Goal: Information Seeking & Learning: Learn about a topic

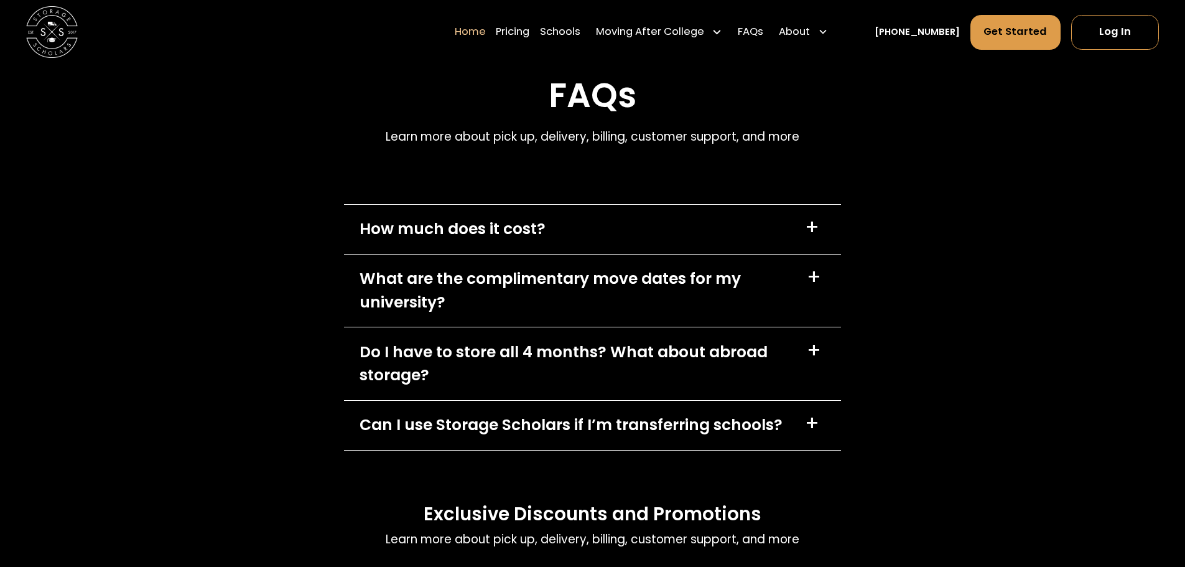
scroll to position [3858, 0]
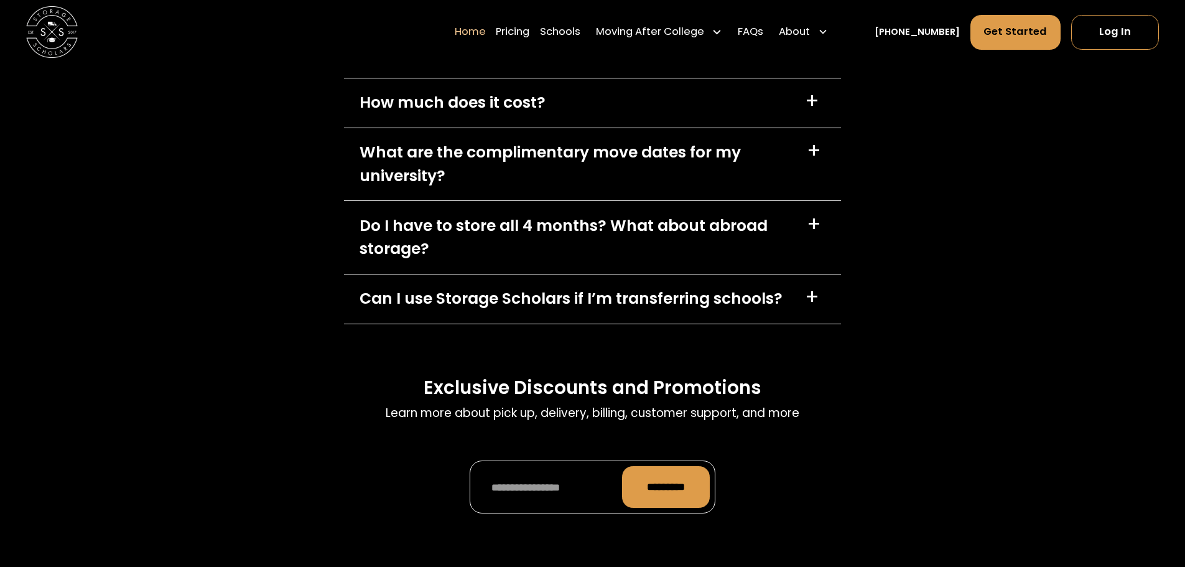
click at [813, 111] on div "+" at bounding box center [812, 101] width 14 height 21
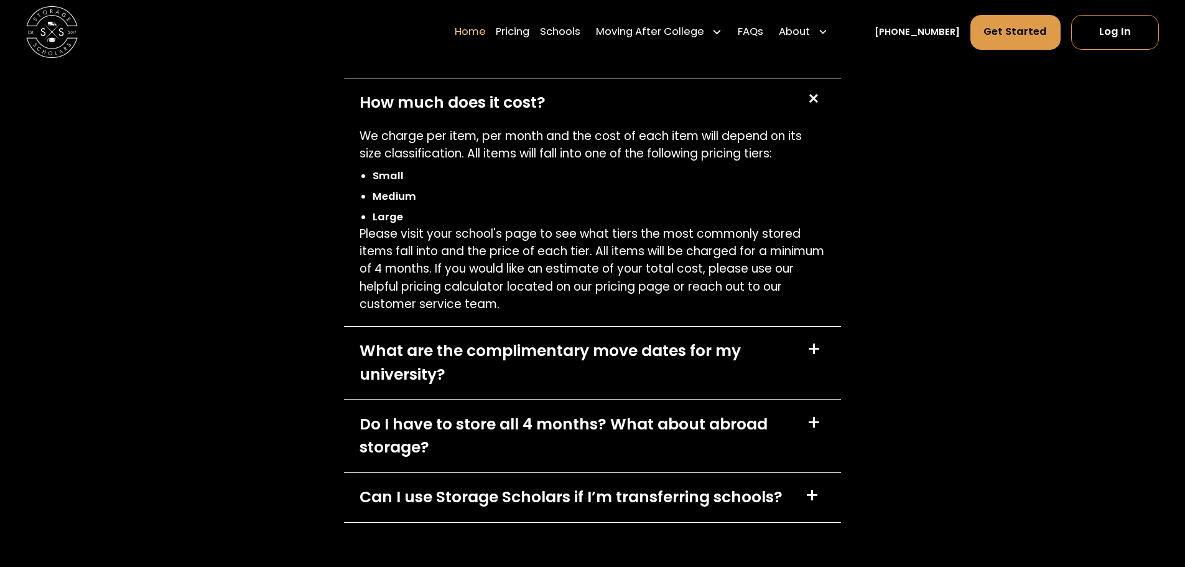
click at [813, 111] on div "+" at bounding box center [813, 98] width 25 height 25
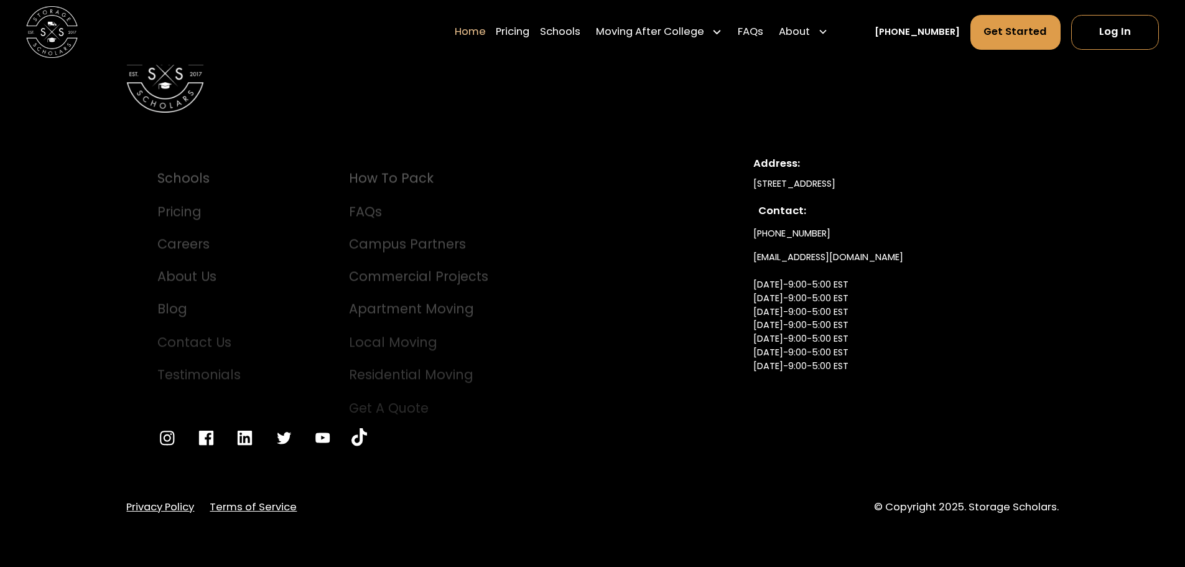
scroll to position [4461, 0]
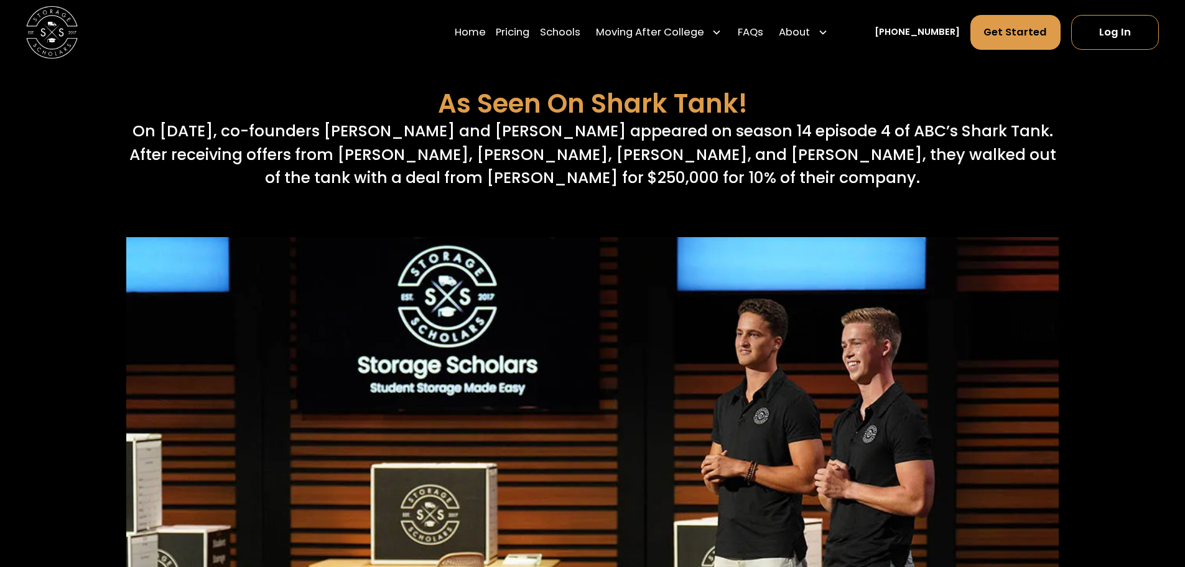
scroll to position [5058, 0]
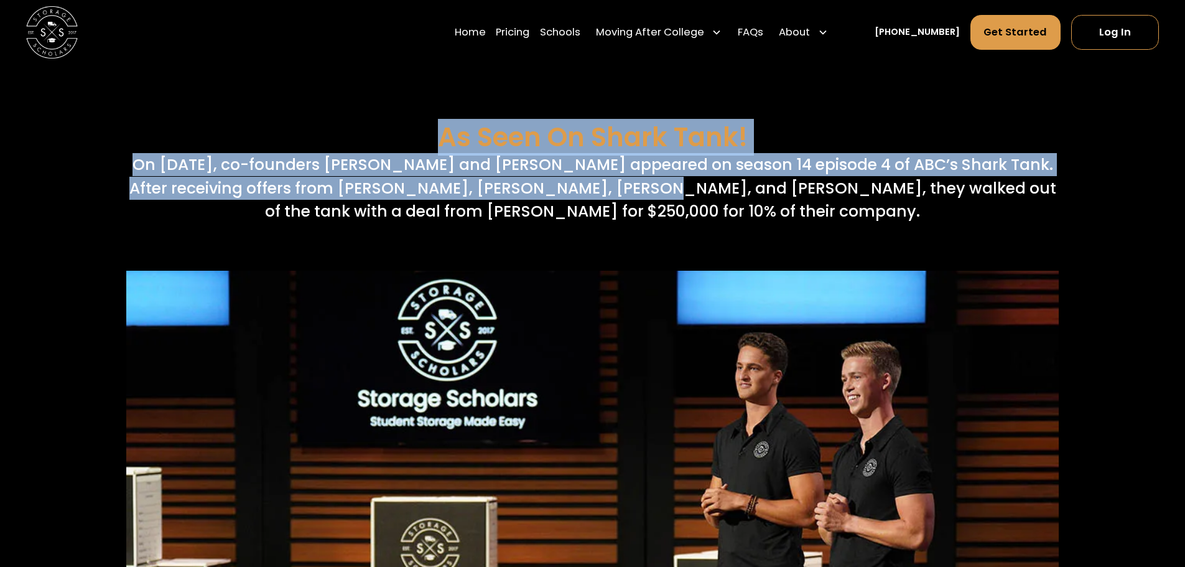
drag, startPoint x: 592, startPoint y: 194, endPoint x: 615, endPoint y: 192, distance: 23.1
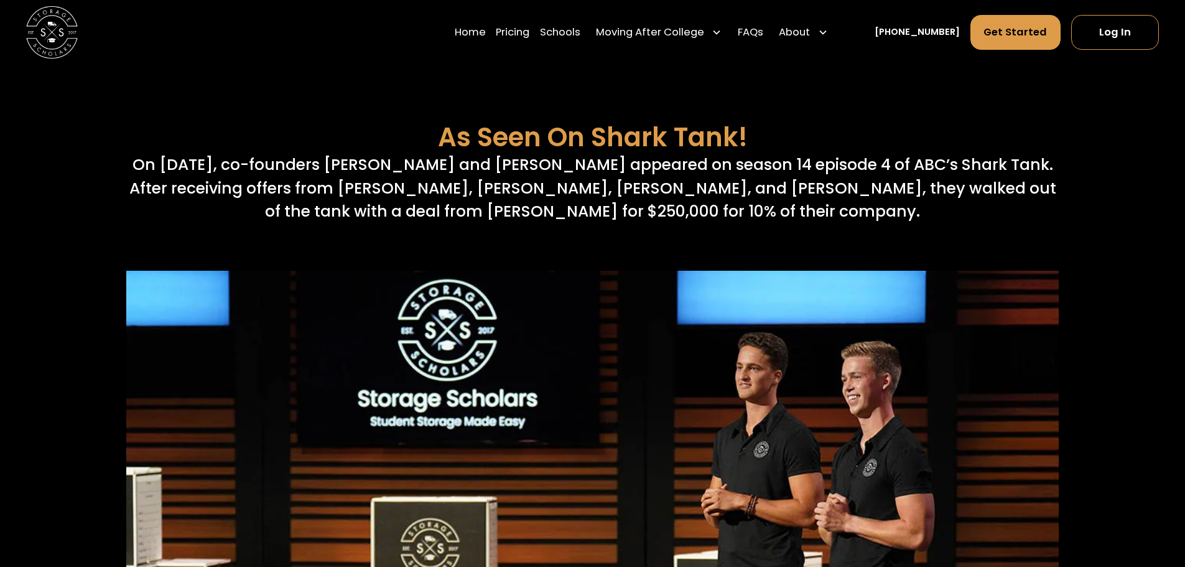
click at [668, 195] on p "On [DATE], co-founders [PERSON_NAME] and [PERSON_NAME] appeared on season 14 ep…" at bounding box center [592, 188] width 932 height 70
click at [703, 217] on p "On [DATE], co-founders [PERSON_NAME] and [PERSON_NAME] appeared on season 14 ep…" at bounding box center [592, 188] width 932 height 70
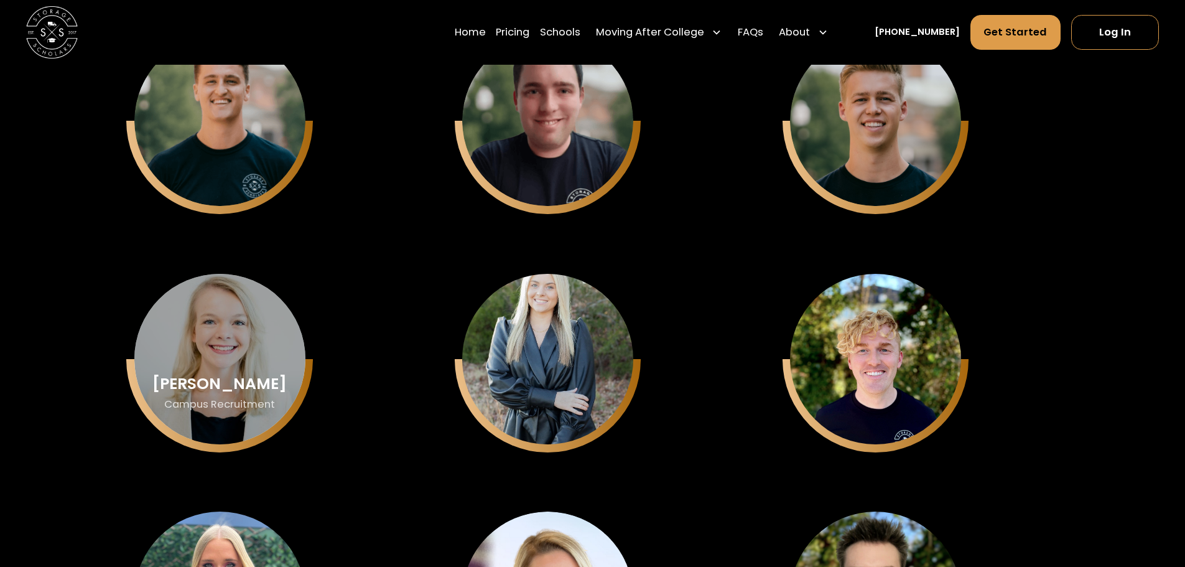
scroll to position [3315, 0]
